Goal: Unclear

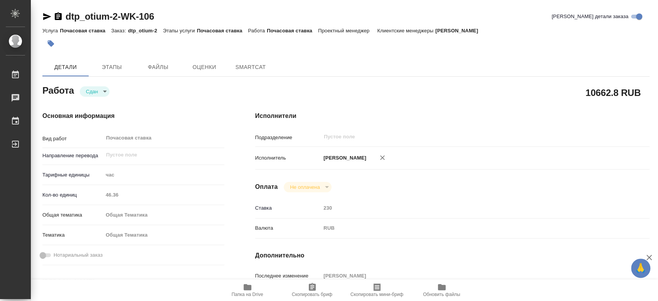
type textarea "x"
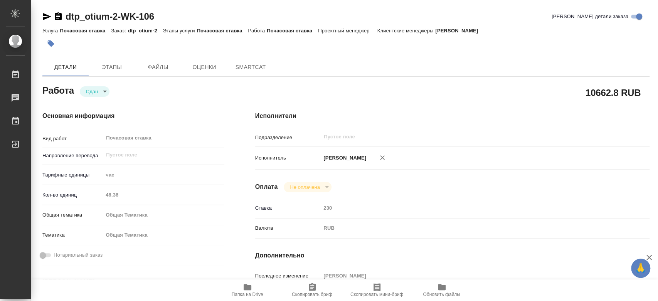
type textarea "x"
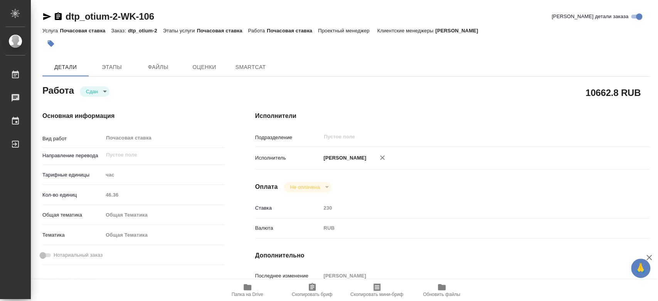
type textarea "x"
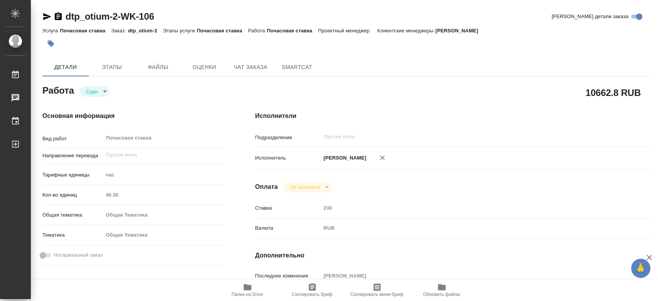
type textarea "x"
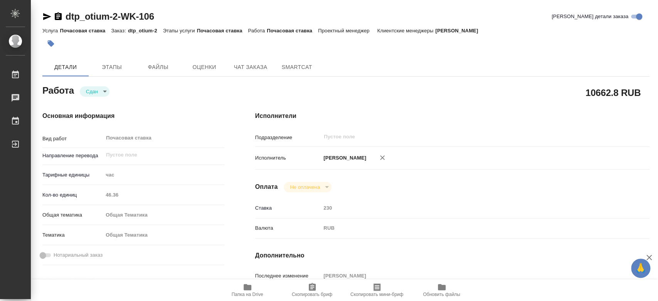
type textarea "x"
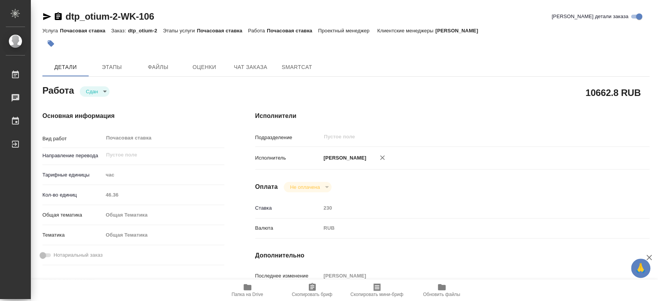
type textarea "x"
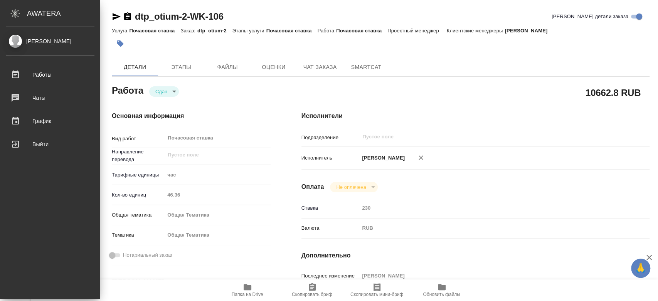
type textarea "x"
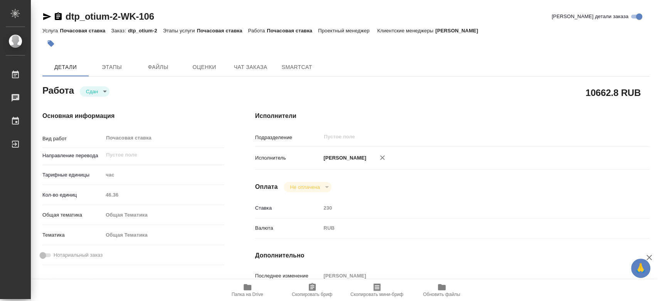
type textarea "x"
